Goal: Task Accomplishment & Management: Use online tool/utility

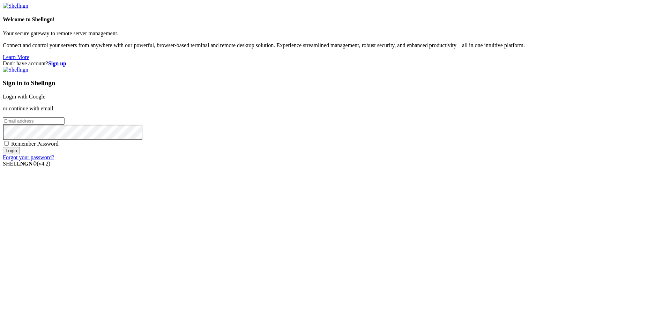
click at [45, 100] on link "Login with Google" at bounding box center [24, 97] width 43 height 6
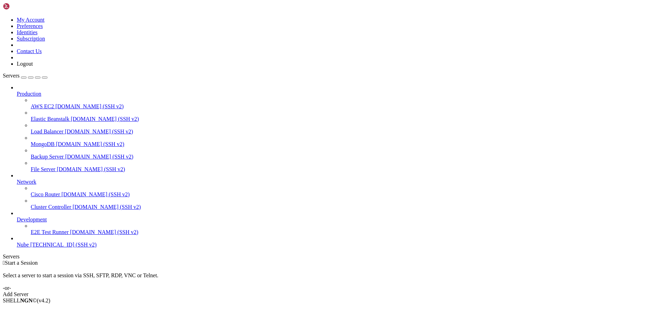
click at [378, 291] on div "Add Server" at bounding box center [335, 294] width 665 height 6
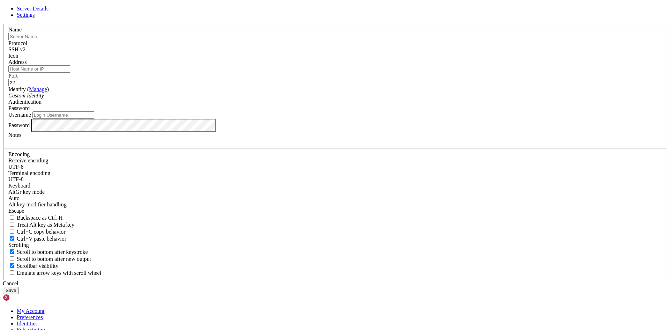
click at [70, 40] on input "text" at bounding box center [39, 36] width 62 height 7
type input "Server"
click at [70, 73] on input "Address" at bounding box center [39, 68] width 62 height 7
paste input "[TECHNICAL_ID]"
type input "[TECHNICAL_ID]"
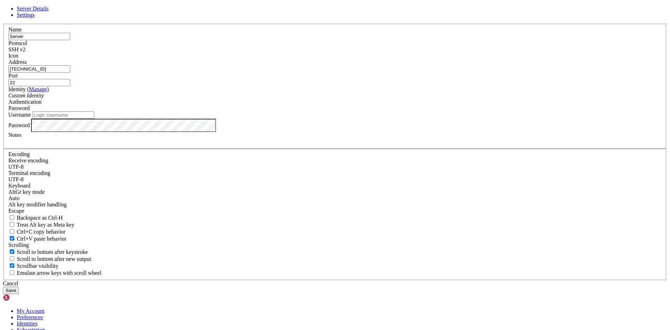
click at [94, 119] on input "Username" at bounding box center [63, 114] width 62 height 7
type input "Riusz"
click at [19, 287] on button "Save" at bounding box center [11, 290] width 16 height 7
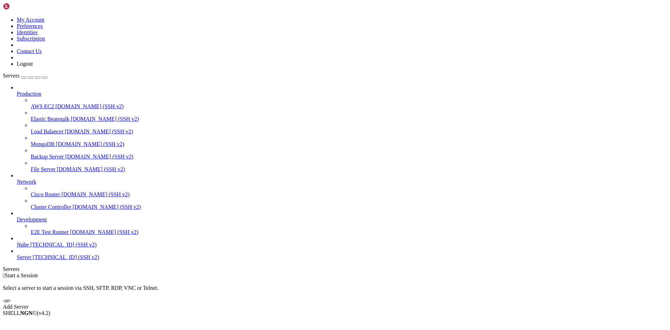
click at [239, 272] on div " Start a Session Select a server to start a session via SSH, SFTP, RDP, VNC or…" at bounding box center [335, 291] width 665 height 38
click at [49, 248] on link "Nube [TECHNICAL_ID] (SSH v2)" at bounding box center [342, 245] width 651 height 6
click at [31, 260] on span "Server" at bounding box center [24, 257] width 15 height 6
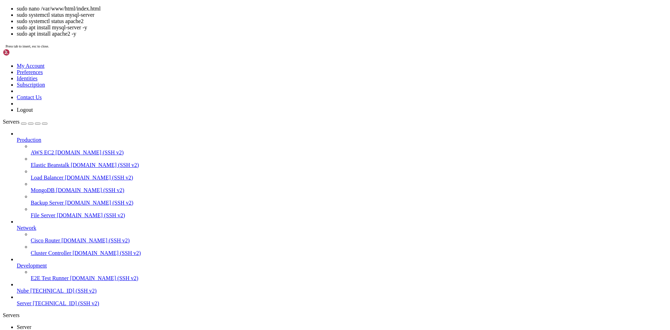
drag, startPoint x: 68, startPoint y: 632, endPoint x: 102, endPoint y: 629, distance: 33.7
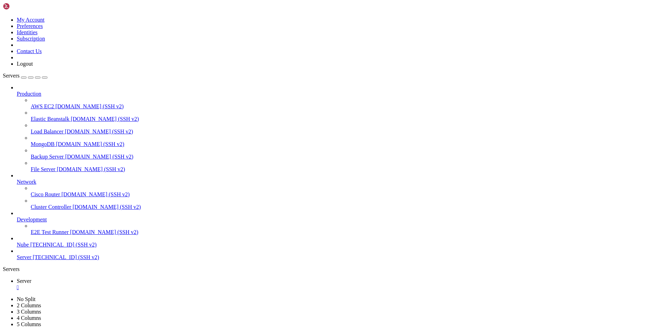
scroll to position [2357, 0]
drag, startPoint x: 44, startPoint y: 579, endPoint x: 68, endPoint y: 580, distance: 24.5
drag, startPoint x: 128, startPoint y: 652, endPoint x: 80, endPoint y: 596, distance: 74.3
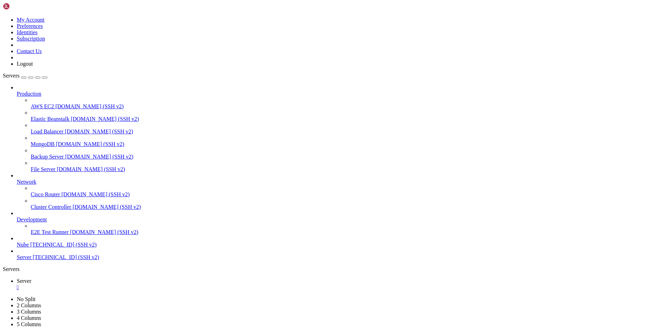
scroll to position [2814, 0]
